Goal: Obtain resource: Download file/media

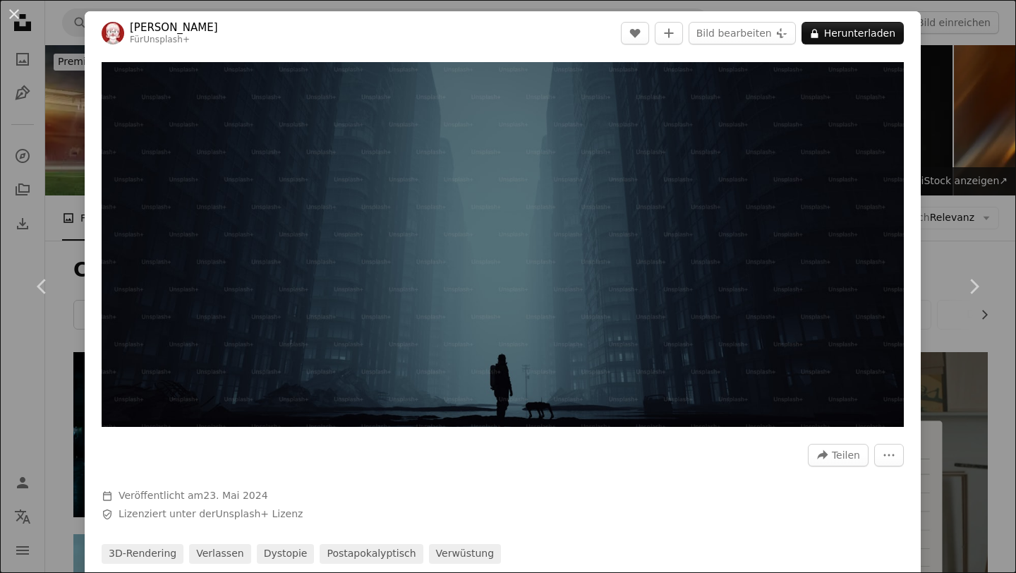
scroll to position [2117, 0]
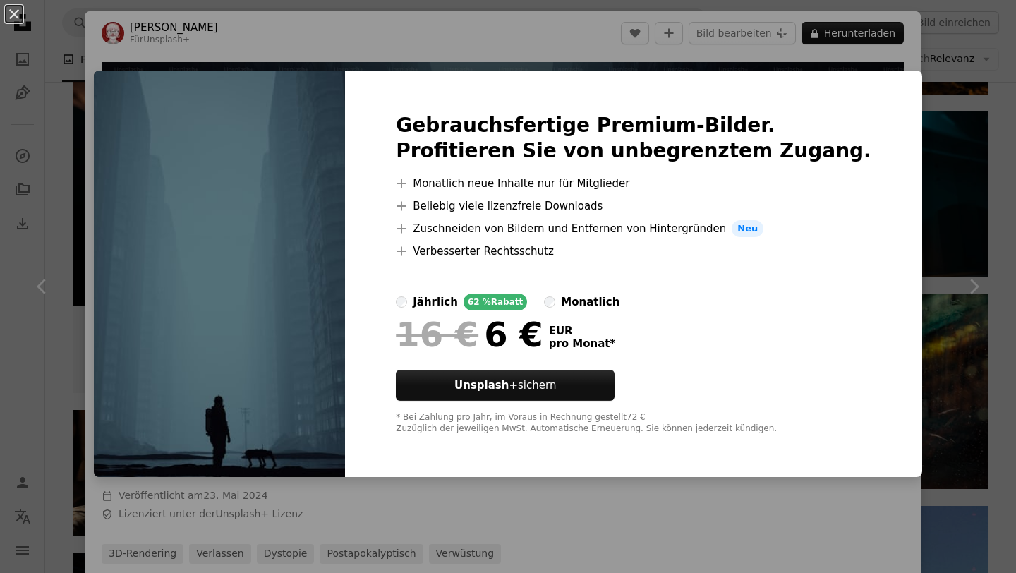
click at [338, 277] on img at bounding box center [219, 274] width 251 height 406
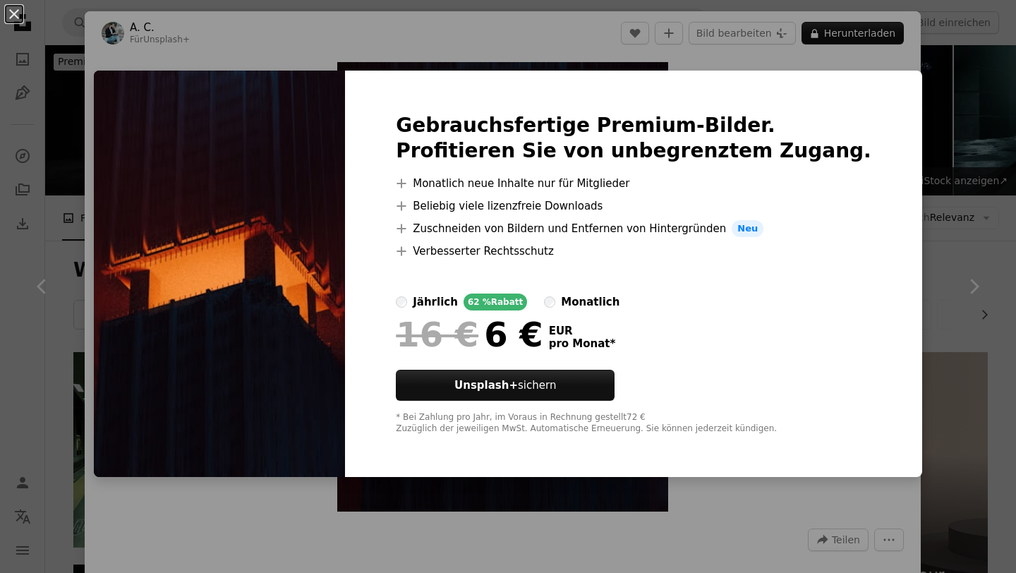
scroll to position [4946, 0]
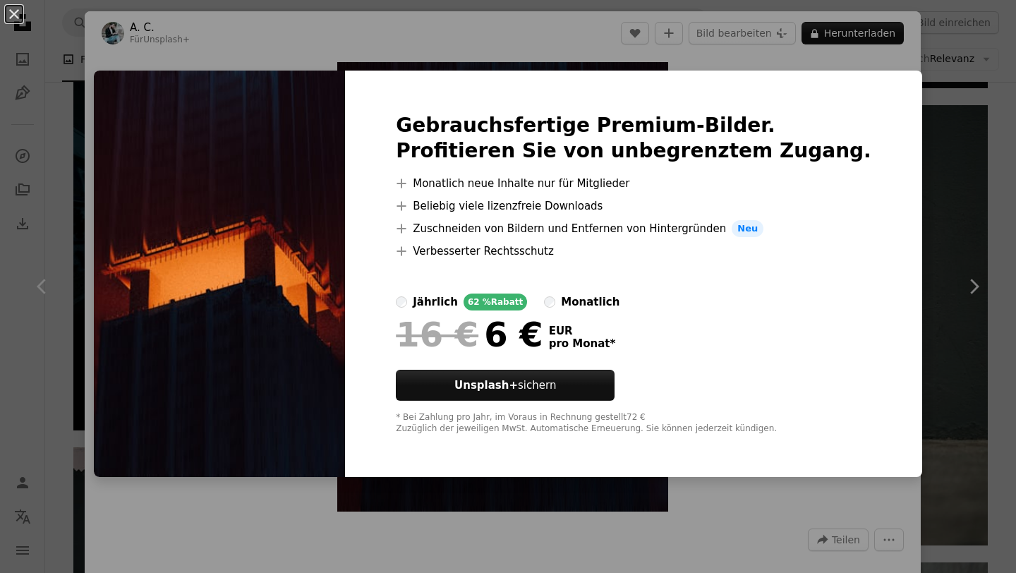
click at [889, 214] on div "An X shape Gebrauchsfertige Premium-Bilder. Profitieren Sie von unbegrenztem Zu…" at bounding box center [508, 286] width 1016 height 573
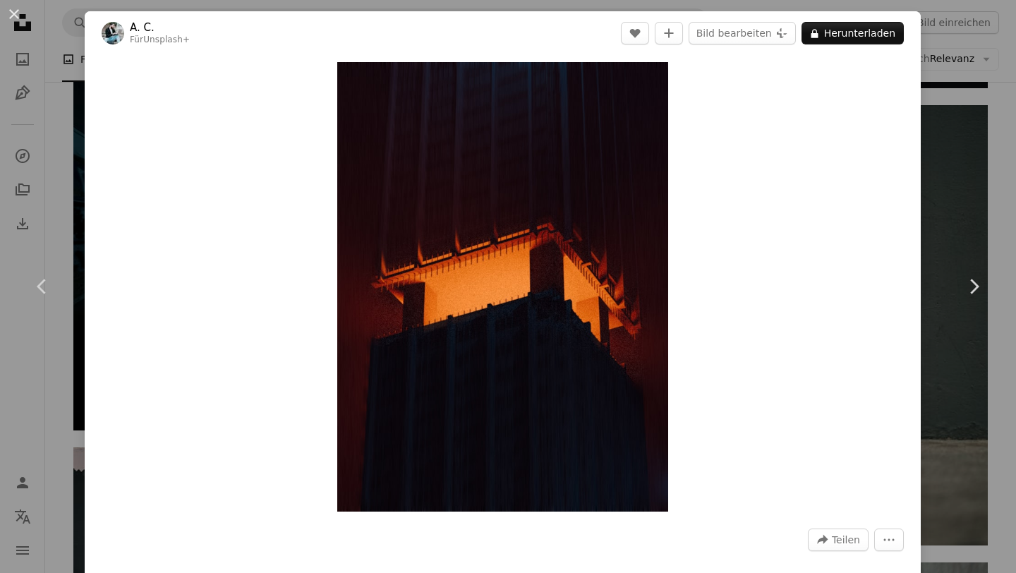
click at [1007, 157] on div "An X shape Chevron left Chevron right A. C. Für Unsplash+ A heart A plus sign B…" at bounding box center [508, 286] width 1016 height 573
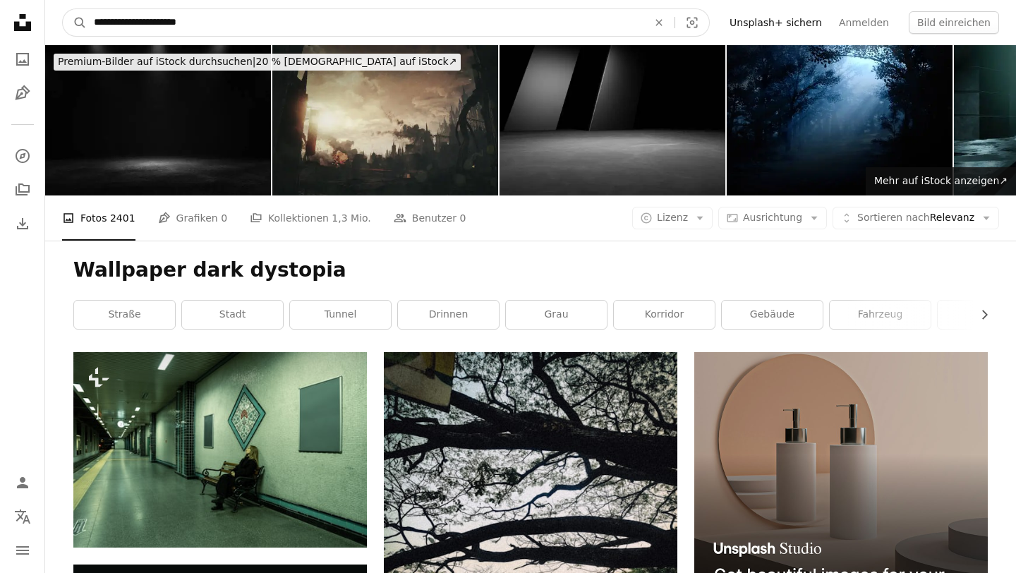
click at [332, 19] on input "**********" at bounding box center [365, 22] width 557 height 27
